Goal: Information Seeking & Learning: Learn about a topic

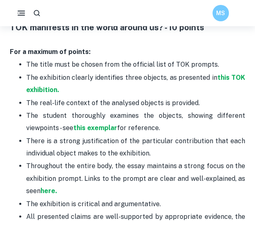
scroll to position [437, 0]
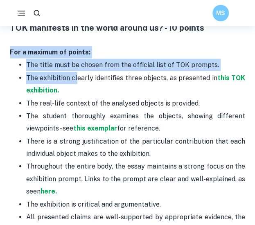
drag, startPoint x: 11, startPoint y: 53, endPoint x: 77, endPoint y: 76, distance: 70.7
click at [77, 76] on div "Are you looking for a guide on how to ace your TOK exhibition? Clastify is here…" at bounding box center [127, 194] width 235 height 627
click at [44, 72] on p "The exhibition clearly identifies three objects, as presented in this TOK exhib…" at bounding box center [135, 84] width 219 height 25
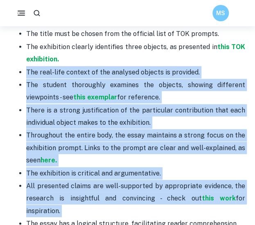
scroll to position [639, 0]
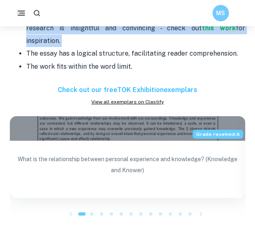
drag, startPoint x: 13, startPoint y: 105, endPoint x: 242, endPoint y: 57, distance: 234.6
copy ul "The real-life context of the analysed objects is provided. The student thorough…"
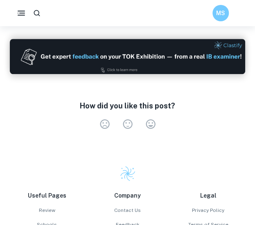
scroll to position [938, 0]
